Goal: Communication & Community: Share content

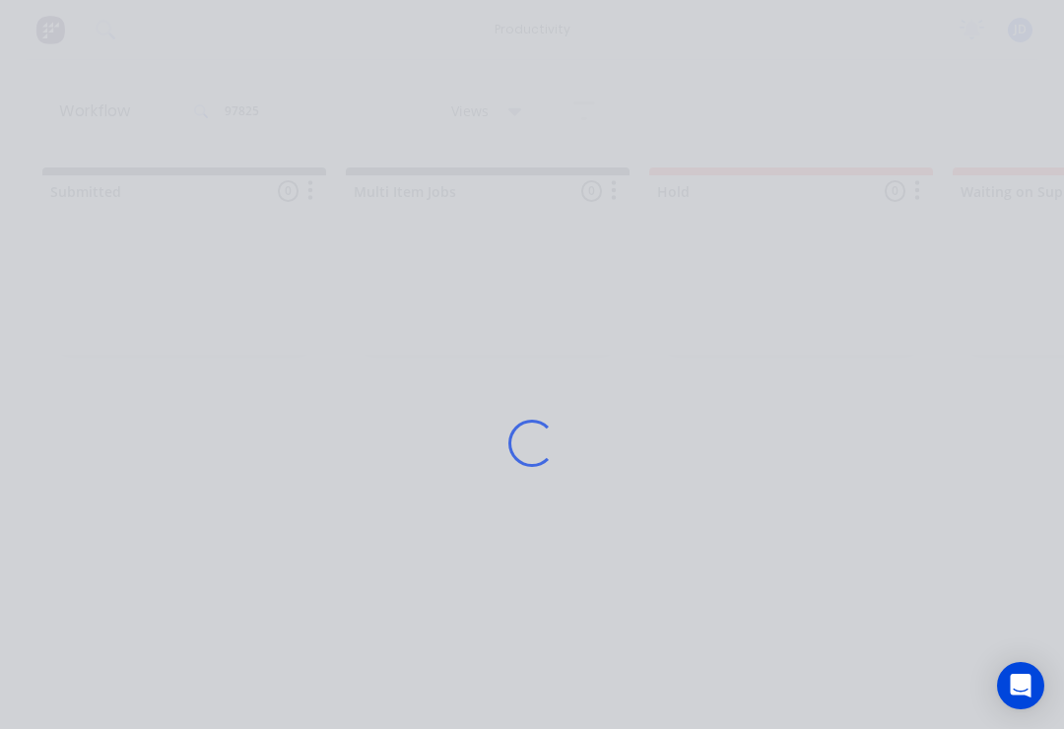
scroll to position [0, 2671]
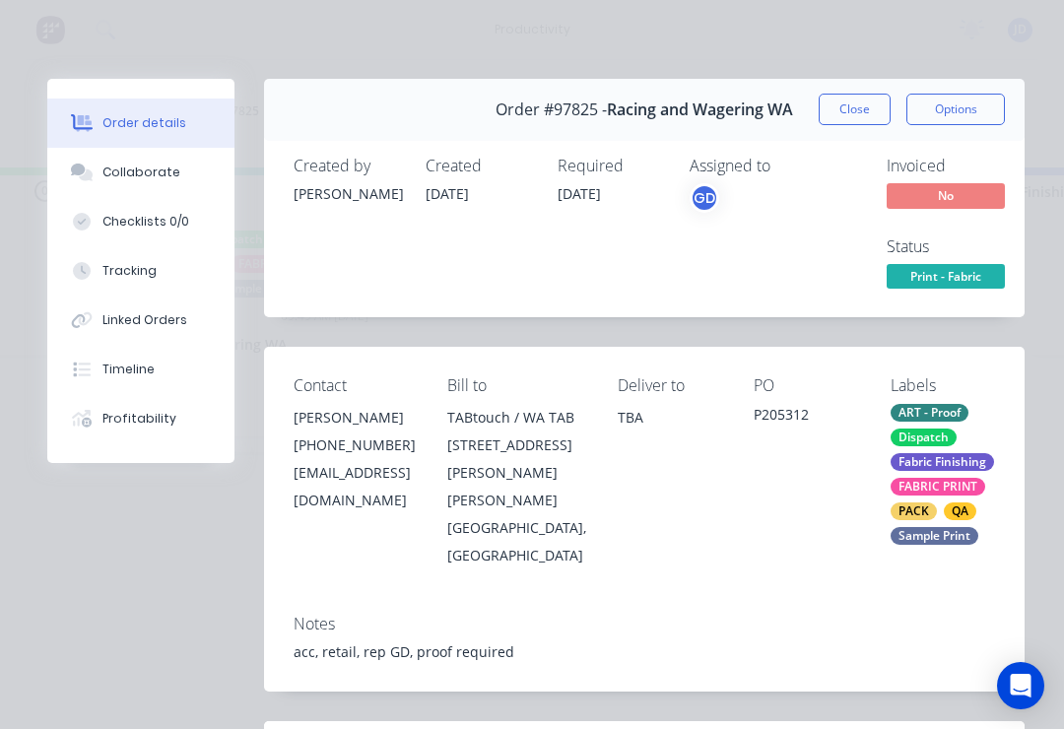
click at [149, 163] on button "Collaborate" at bounding box center [140, 172] width 187 height 49
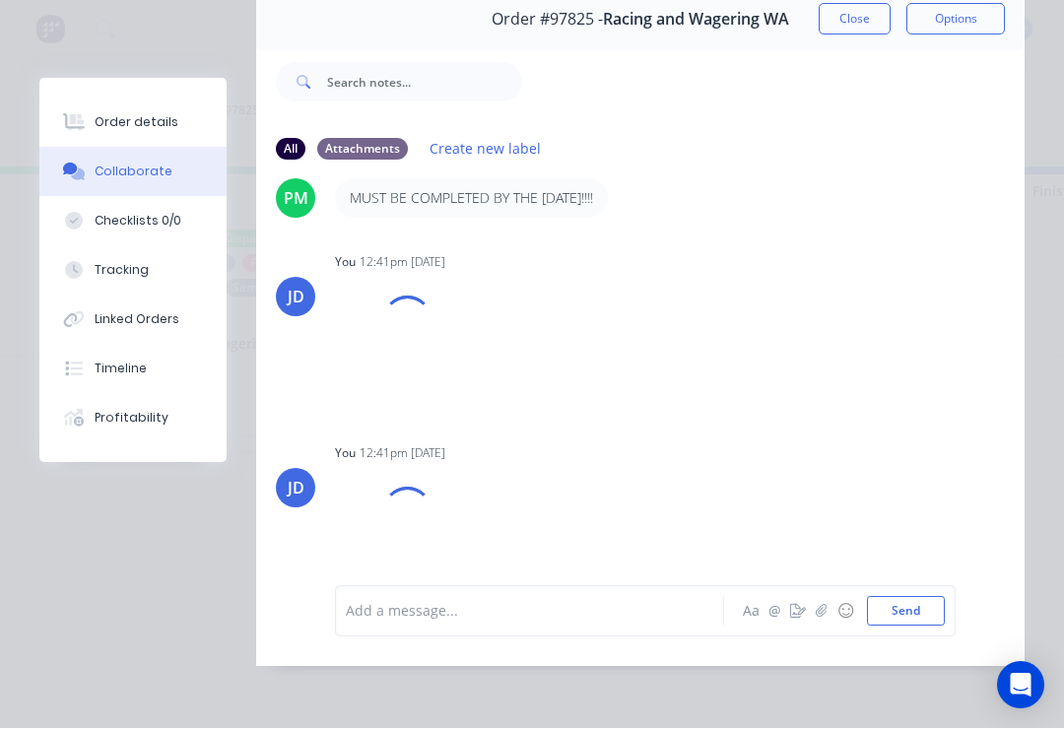
scroll to position [0, 2658]
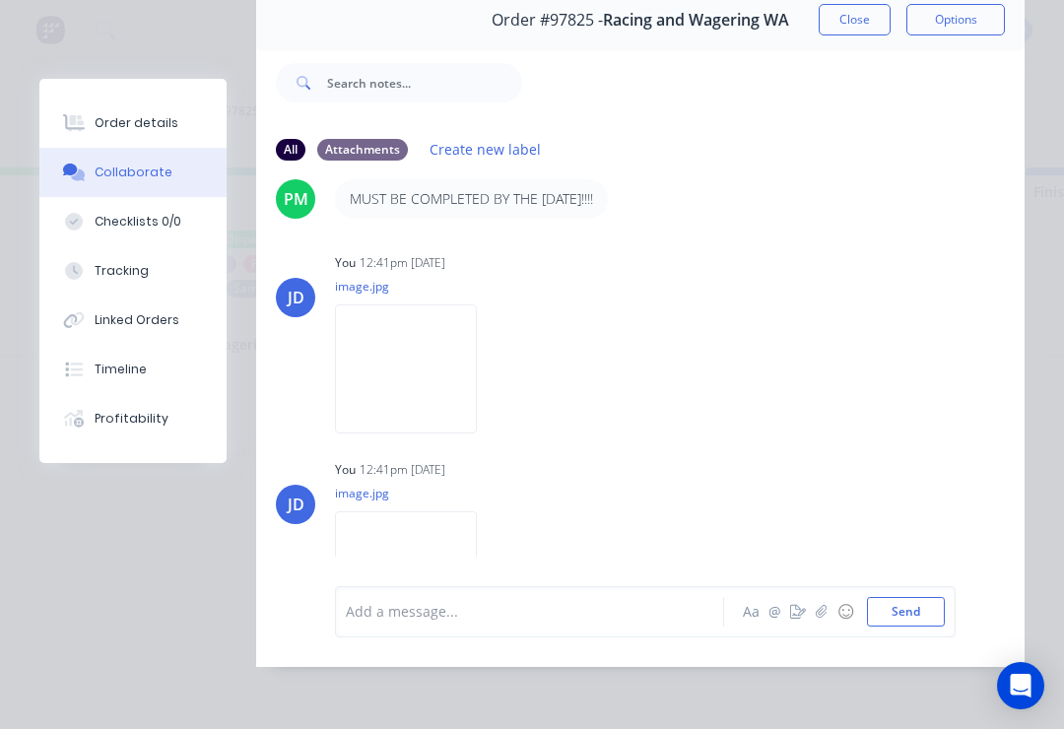
click at [448, 355] on img at bounding box center [406, 368] width 142 height 129
click at [0, 0] on div "Labels Download Delete" at bounding box center [0, 0] width 0 height 0
click at [0, 0] on icon "button" at bounding box center [0, 0] width 0 height 0
click at [0, 0] on button "Delete" at bounding box center [0, 0] width 0 height 0
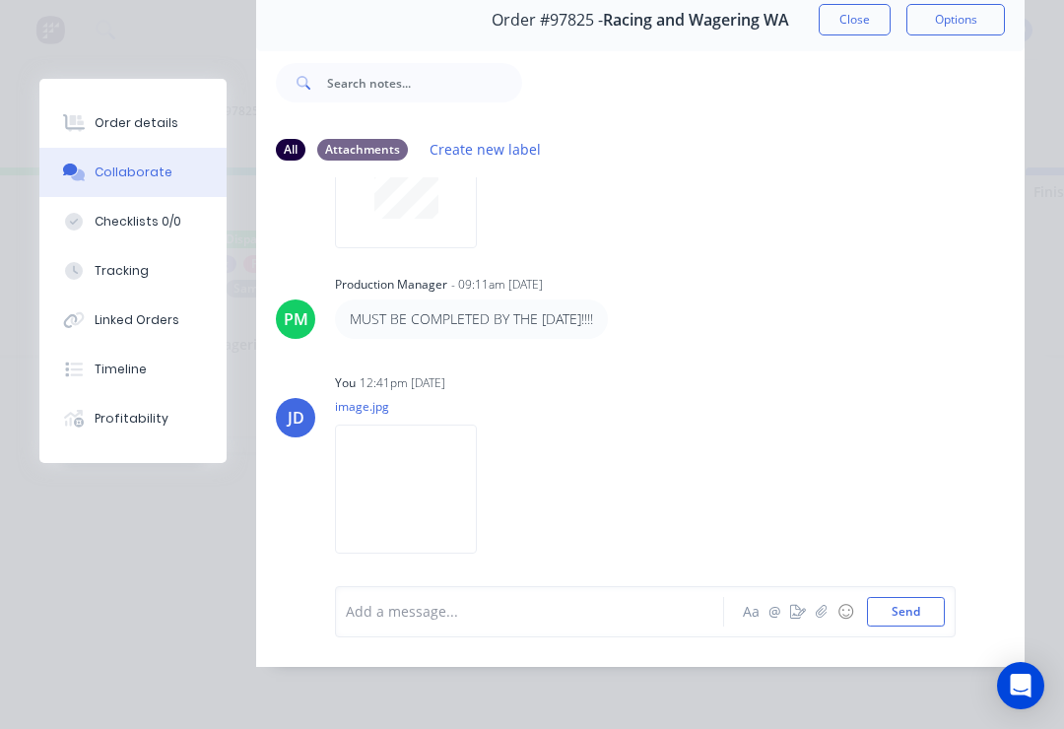
click at [0, 0] on icon "button" at bounding box center [0, 0] width 0 height 0
click at [0, 0] on button "Delete" at bounding box center [0, 0] width 0 height 0
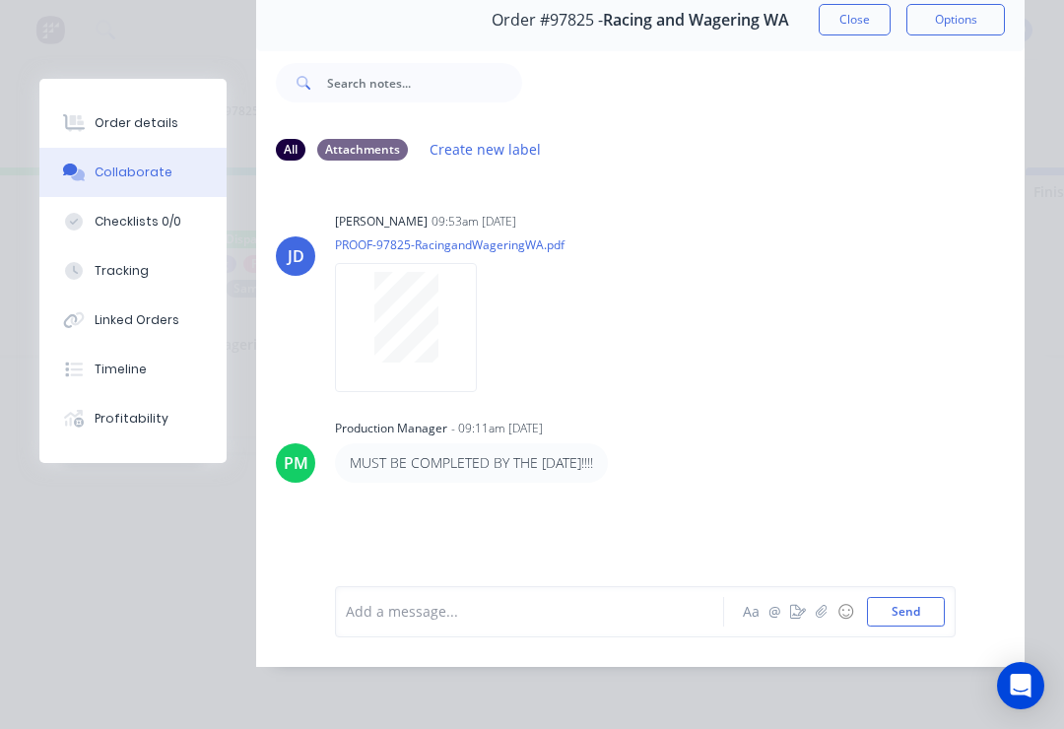
scroll to position [119, 0]
click at [825, 607] on icon "button" at bounding box center [822, 612] width 12 height 14
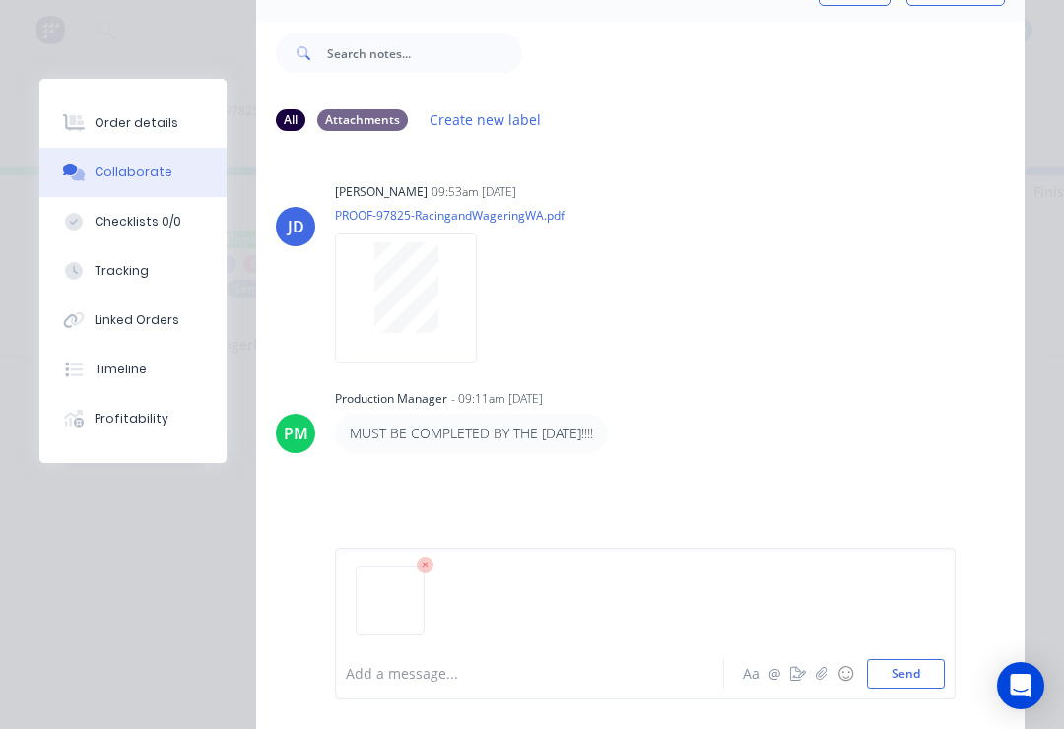
click at [934, 672] on button "Send" at bounding box center [906, 674] width 78 height 30
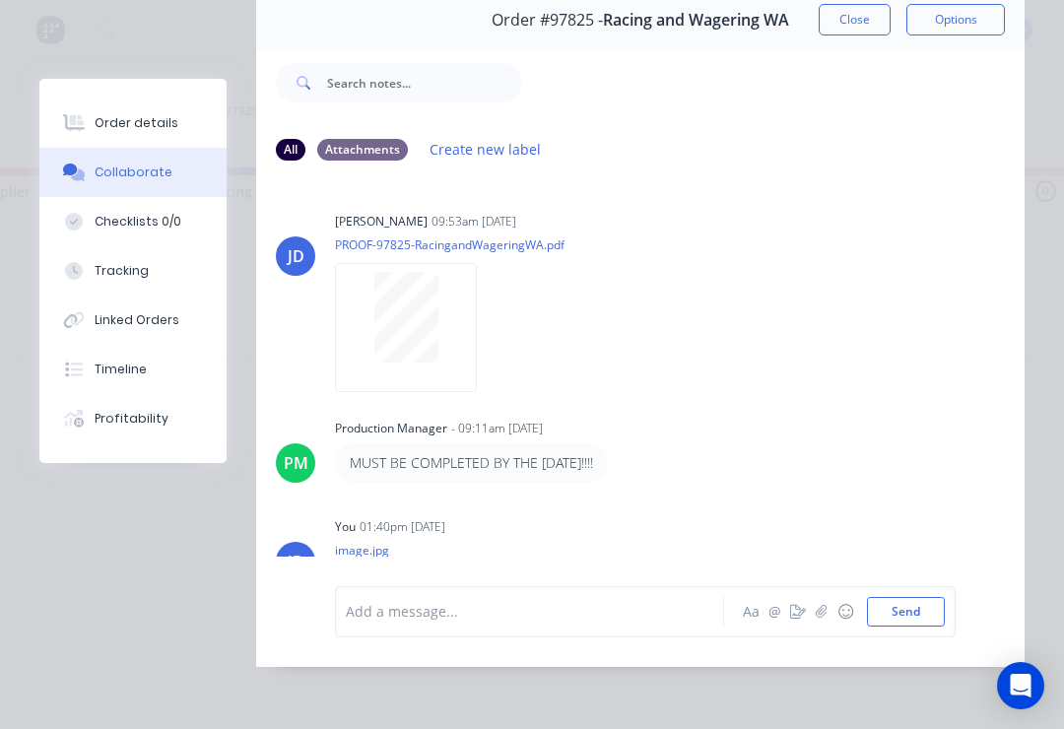
scroll to position [0, 1009]
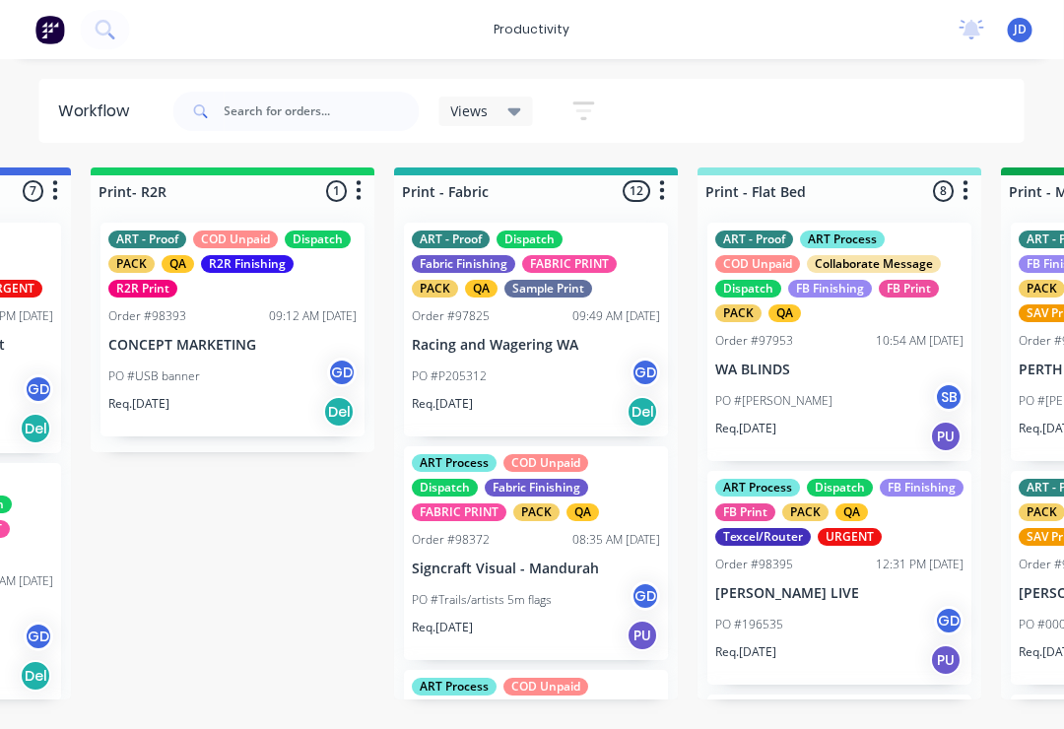
scroll to position [1, 2379]
click at [530, 352] on p "Racing and Wagering WA" at bounding box center [536, 345] width 248 height 17
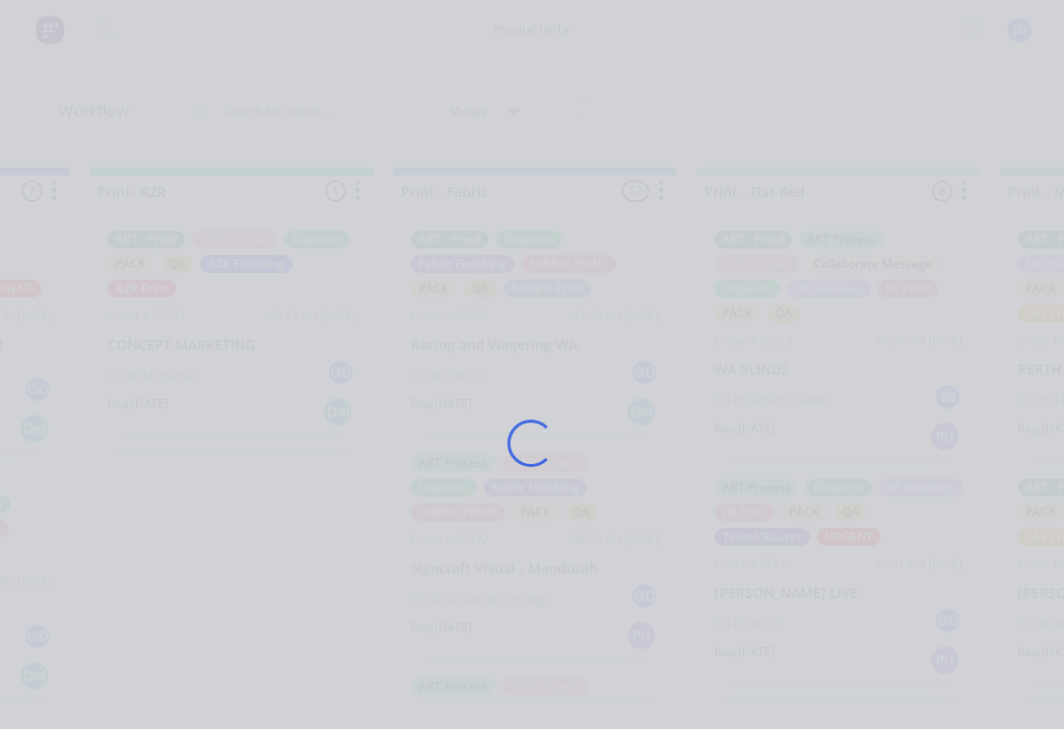
scroll to position [1, 2380]
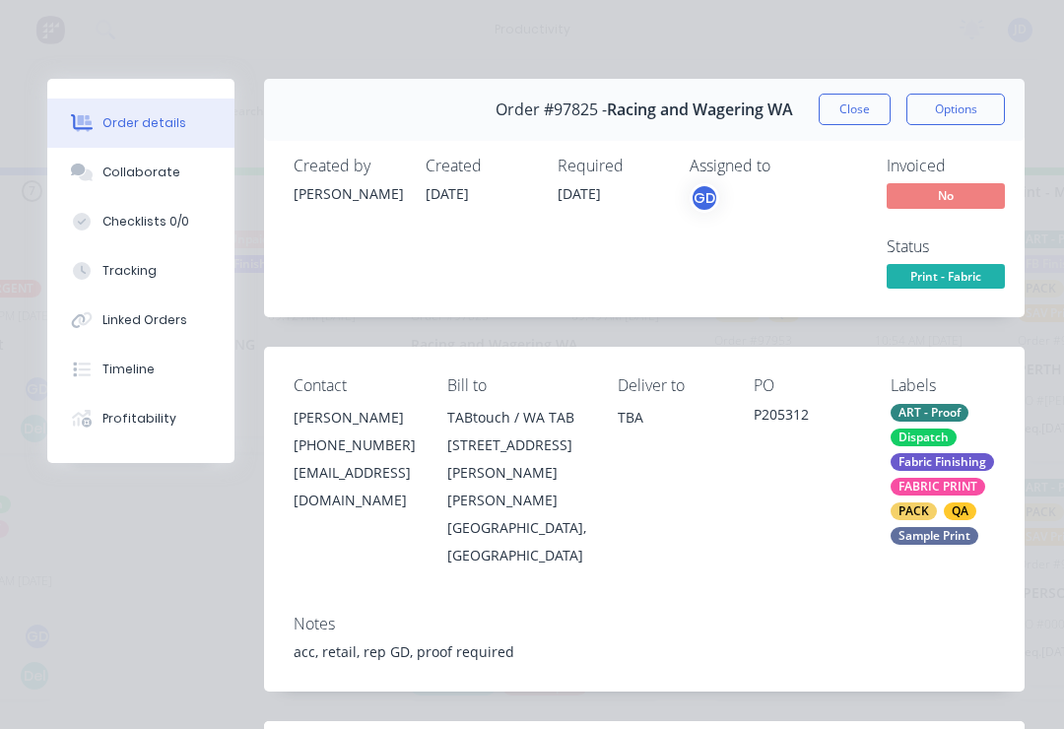
click at [151, 174] on div "Collaborate" at bounding box center [141, 173] width 78 height 18
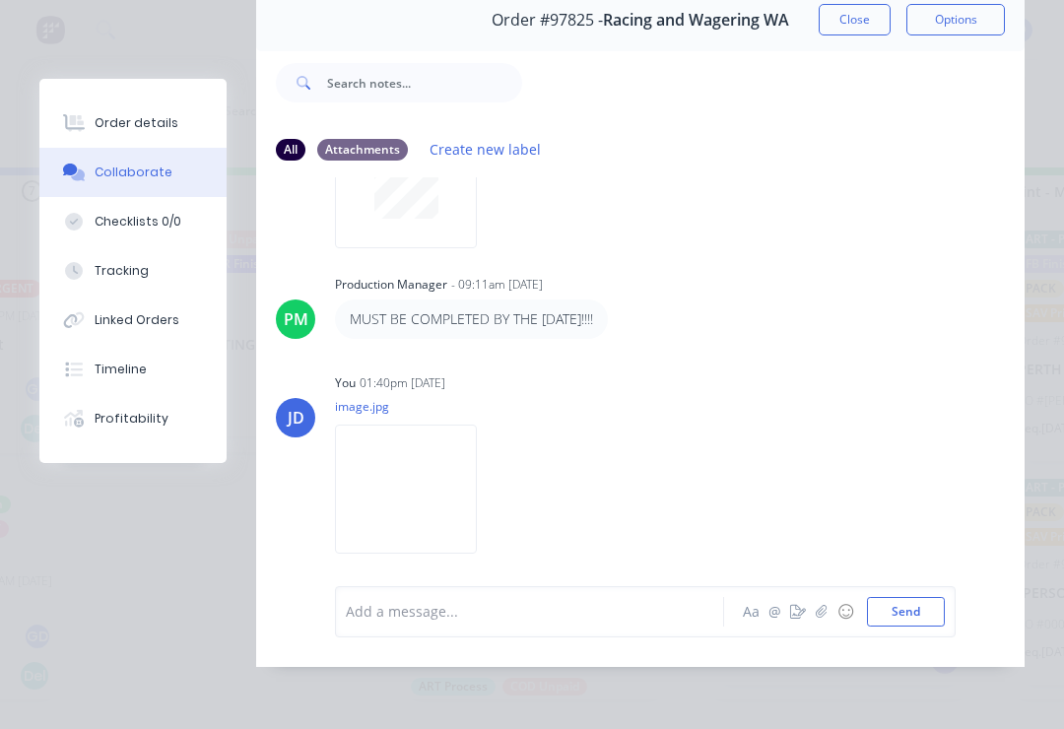
scroll to position [119, 0]
click at [832, 617] on button "button" at bounding box center [822, 612] width 24 height 24
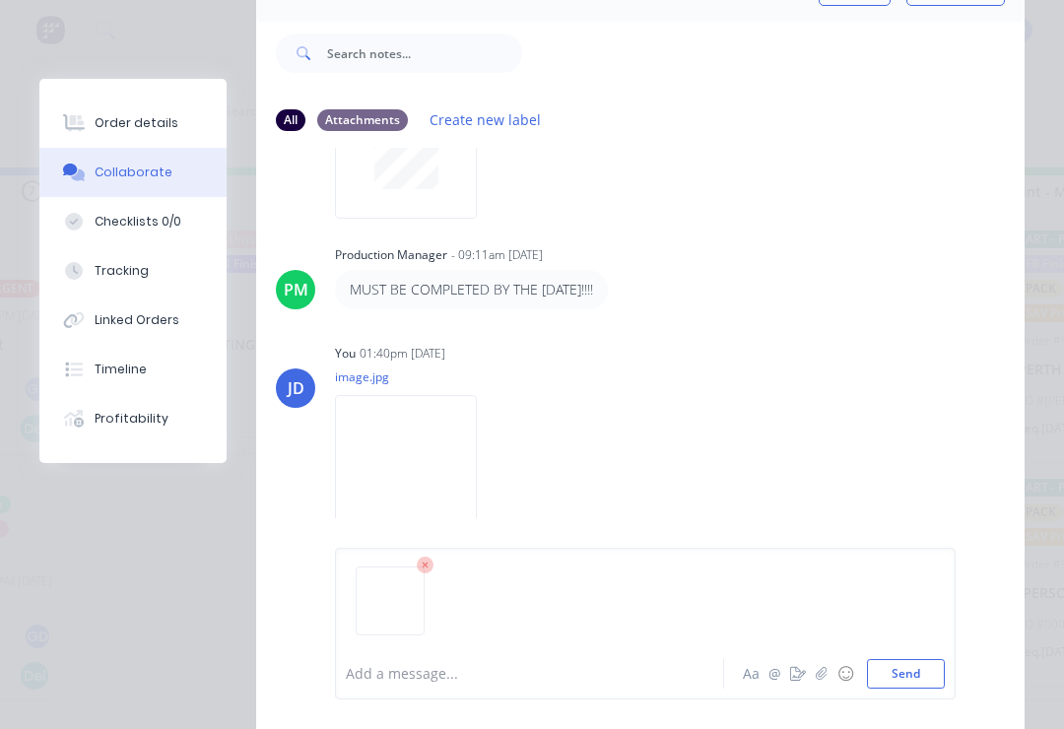
click at [913, 666] on button "Send" at bounding box center [906, 674] width 78 height 30
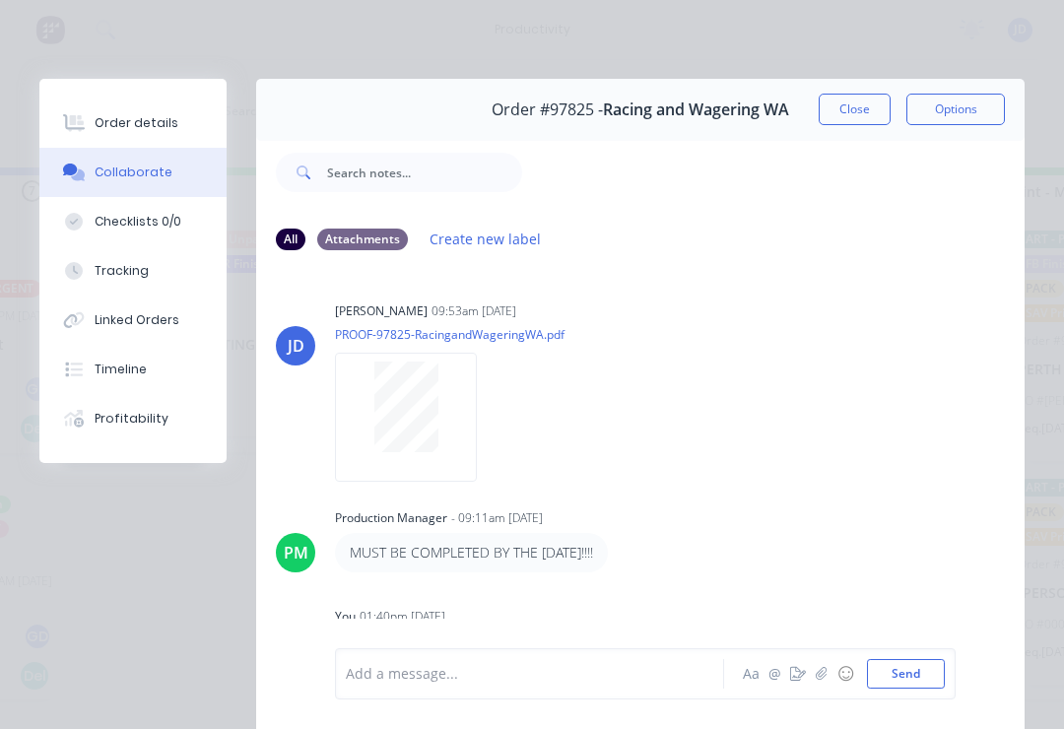
scroll to position [0, 0]
click at [861, 105] on button "Close" at bounding box center [855, 110] width 72 height 32
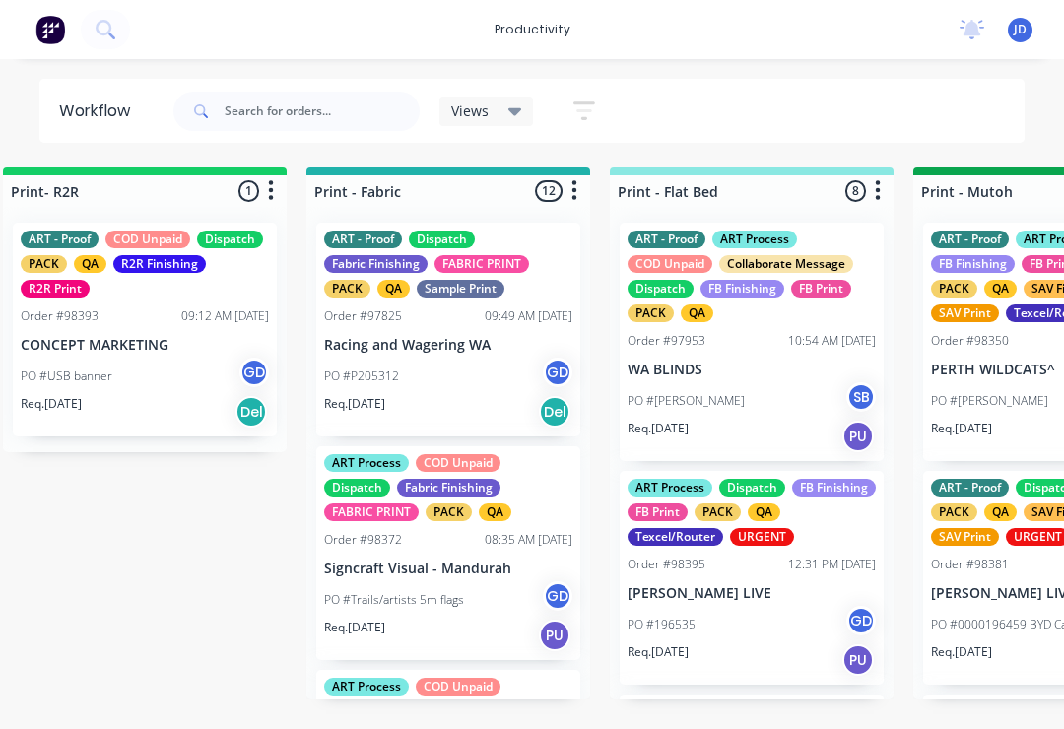
scroll to position [0, 2466]
click at [256, 119] on input "text" at bounding box center [322, 111] width 195 height 39
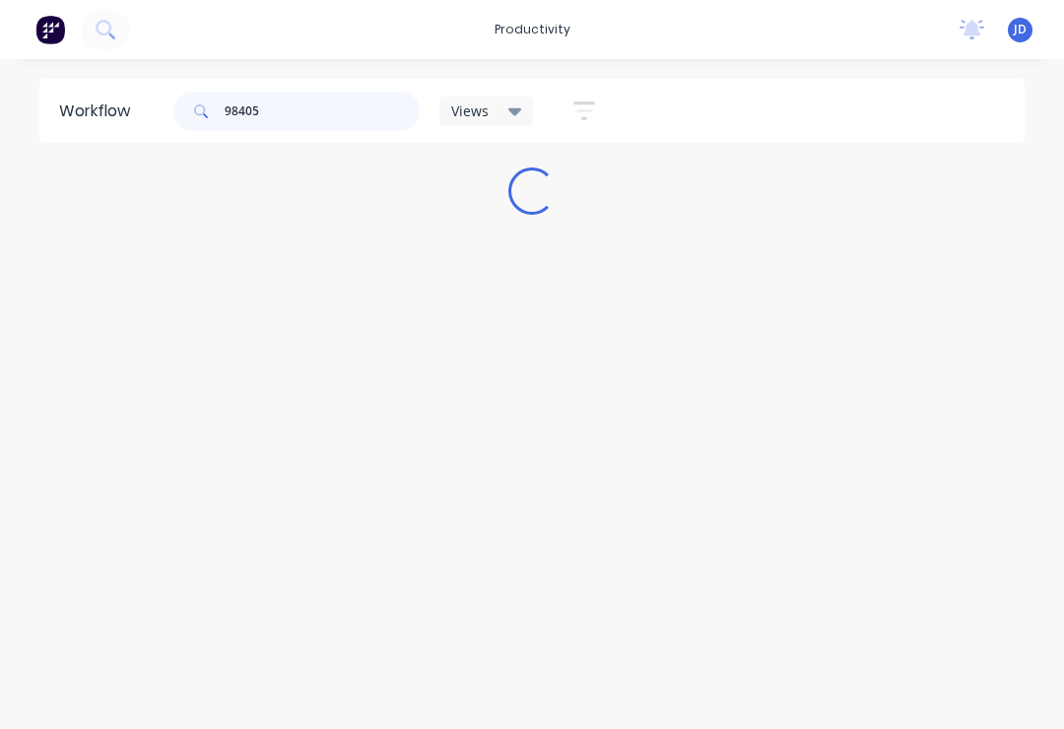
scroll to position [0, 0]
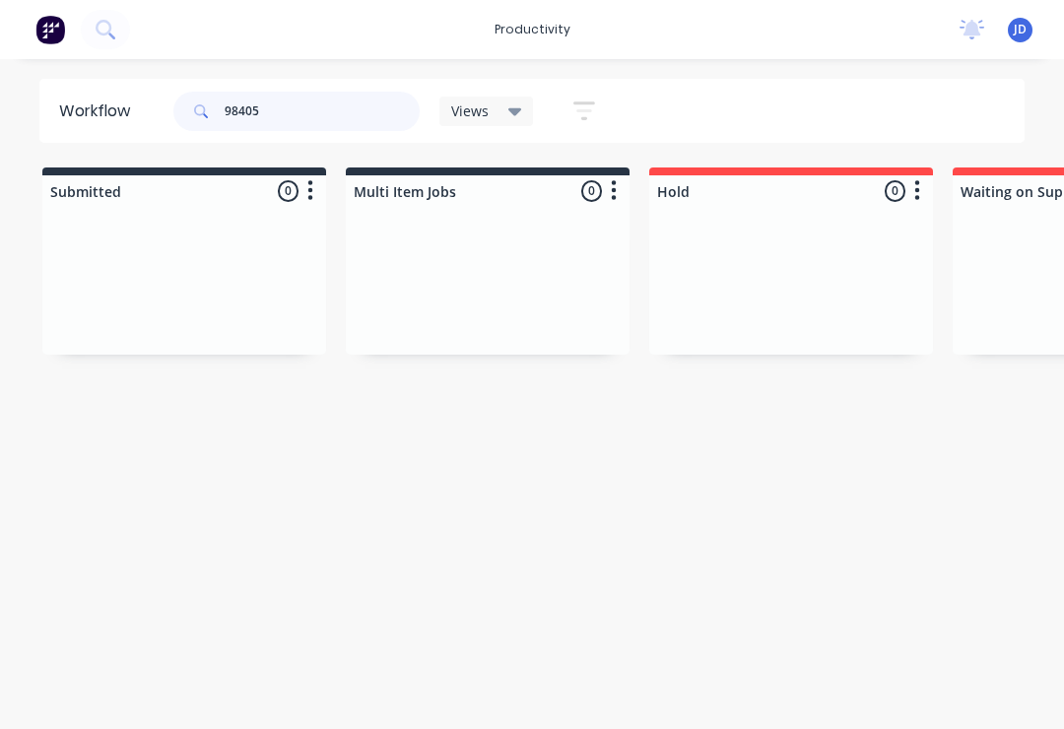
type input "98405"
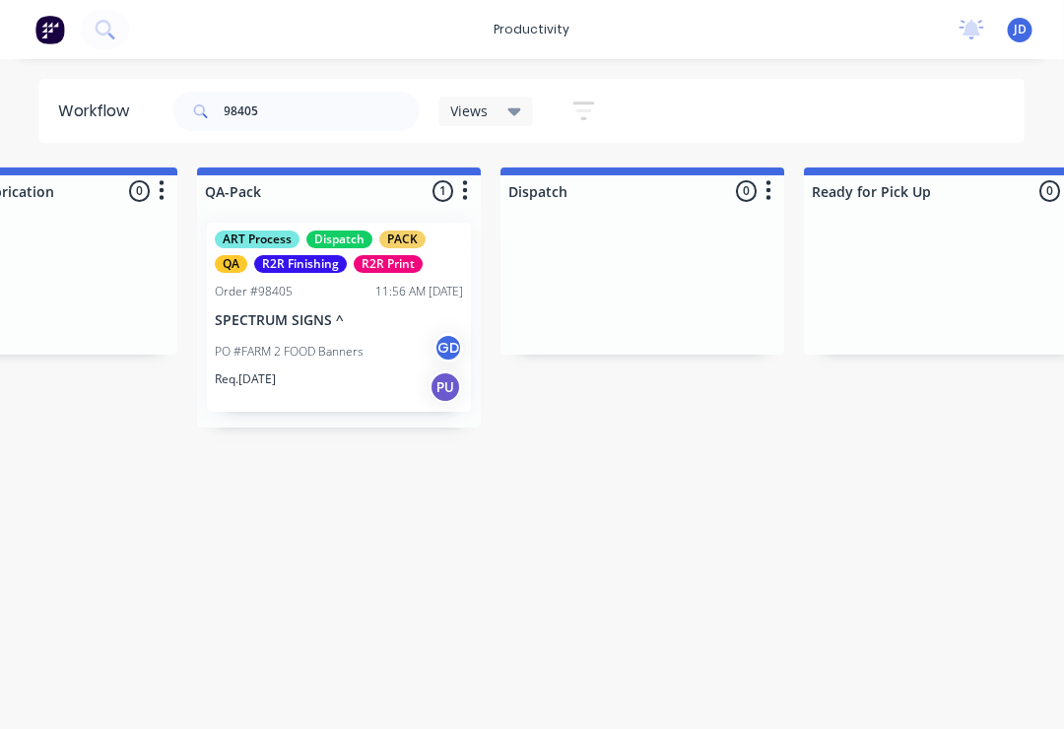
click at [335, 309] on div "ART Process Dispatch PACK QA R2R Finishing R2R Print Order #98405 11:56 AM [DAT…" at bounding box center [340, 317] width 264 height 189
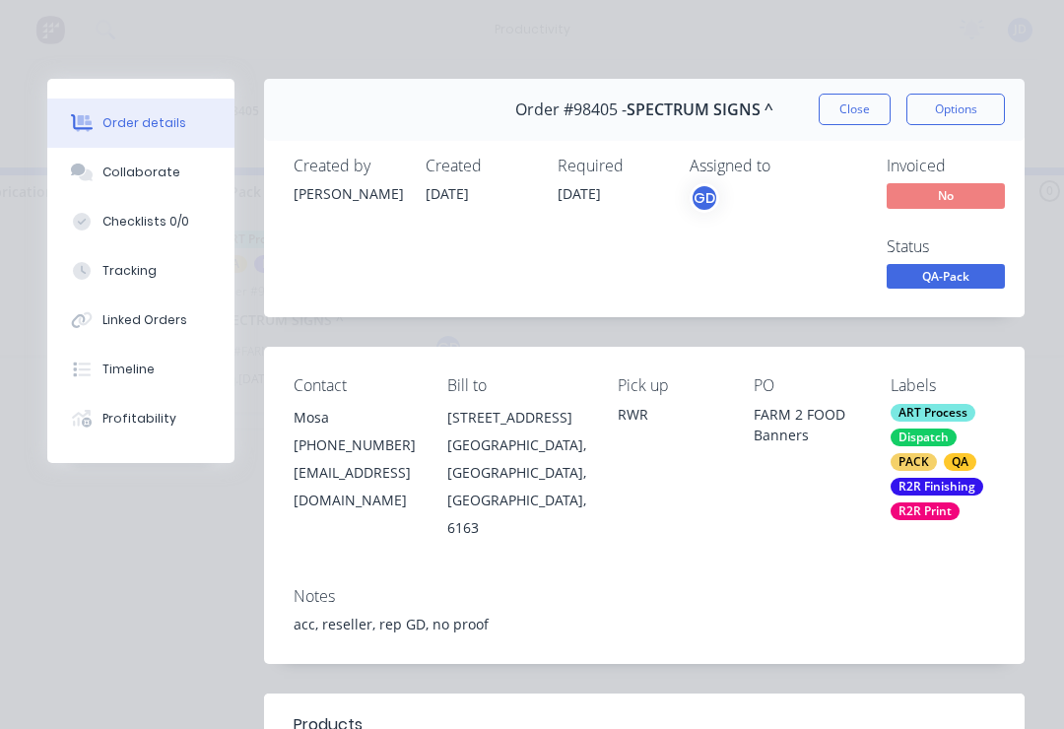
click at [163, 168] on div "Collaborate" at bounding box center [141, 173] width 78 height 18
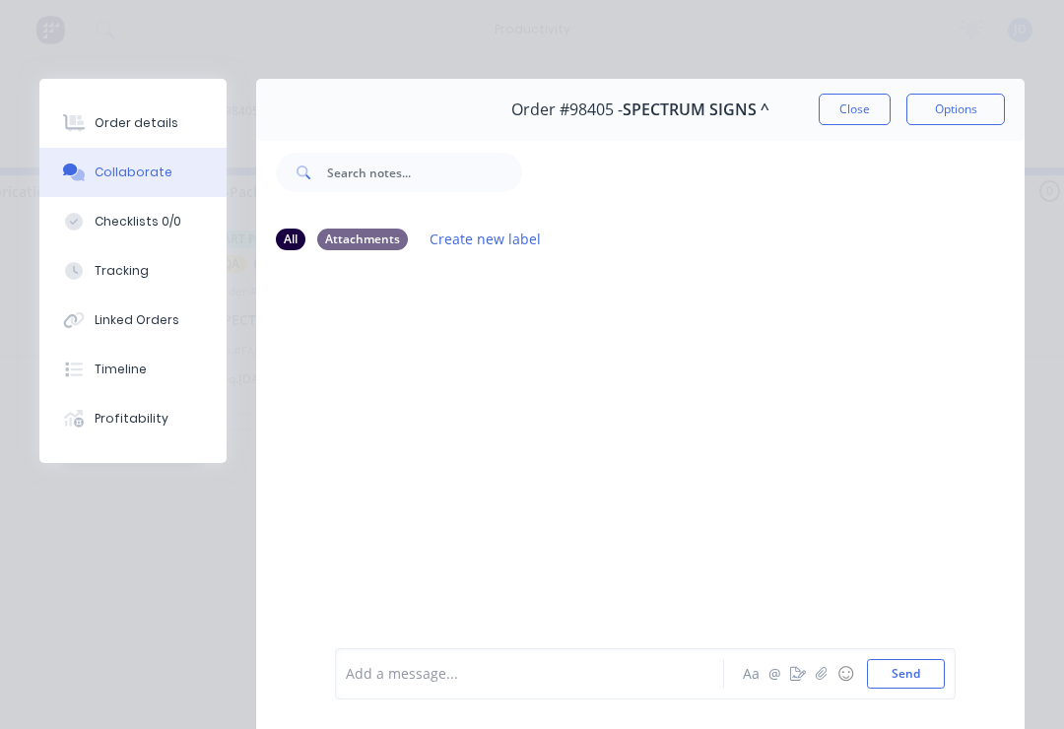
click at [822, 676] on icon "button" at bounding box center [821, 673] width 11 height 13
click at [918, 685] on button "Send" at bounding box center [906, 674] width 78 height 30
click at [828, 672] on icon "button" at bounding box center [822, 674] width 12 height 14
click at [936, 665] on button "Send" at bounding box center [906, 674] width 78 height 30
